Goal: Contribute content

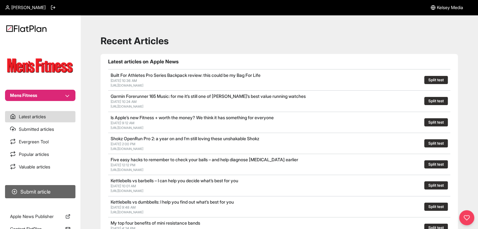
click at [61, 189] on button "Submit article" at bounding box center [40, 191] width 70 height 13
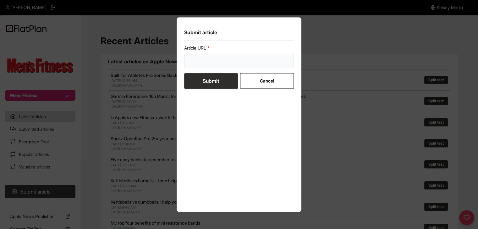
click at [206, 61] on input "url" at bounding box center [239, 61] width 110 height 14
paste input "[URL][DOMAIN_NAME]"
type input "[URL][DOMAIN_NAME]"
click at [199, 82] on button "Submit" at bounding box center [211, 81] width 54 height 16
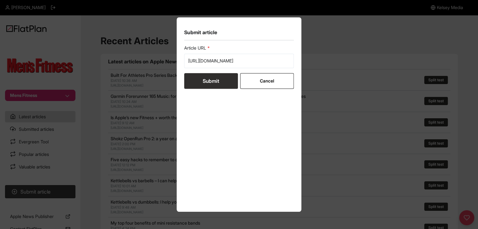
scroll to position [0, 0]
